Goal: Check status: Check status

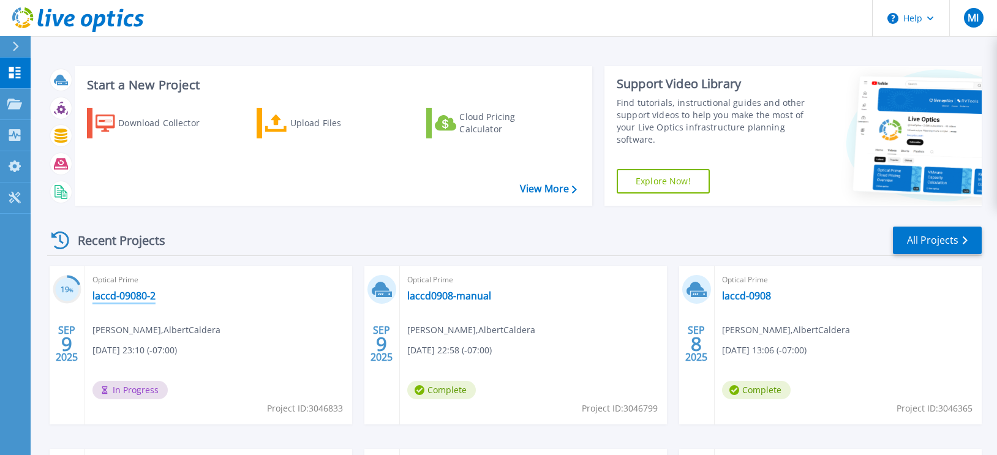
click at [141, 293] on link "laccd-09080-2" at bounding box center [123, 296] width 63 height 12
